Goal: Communication & Community: Ask a question

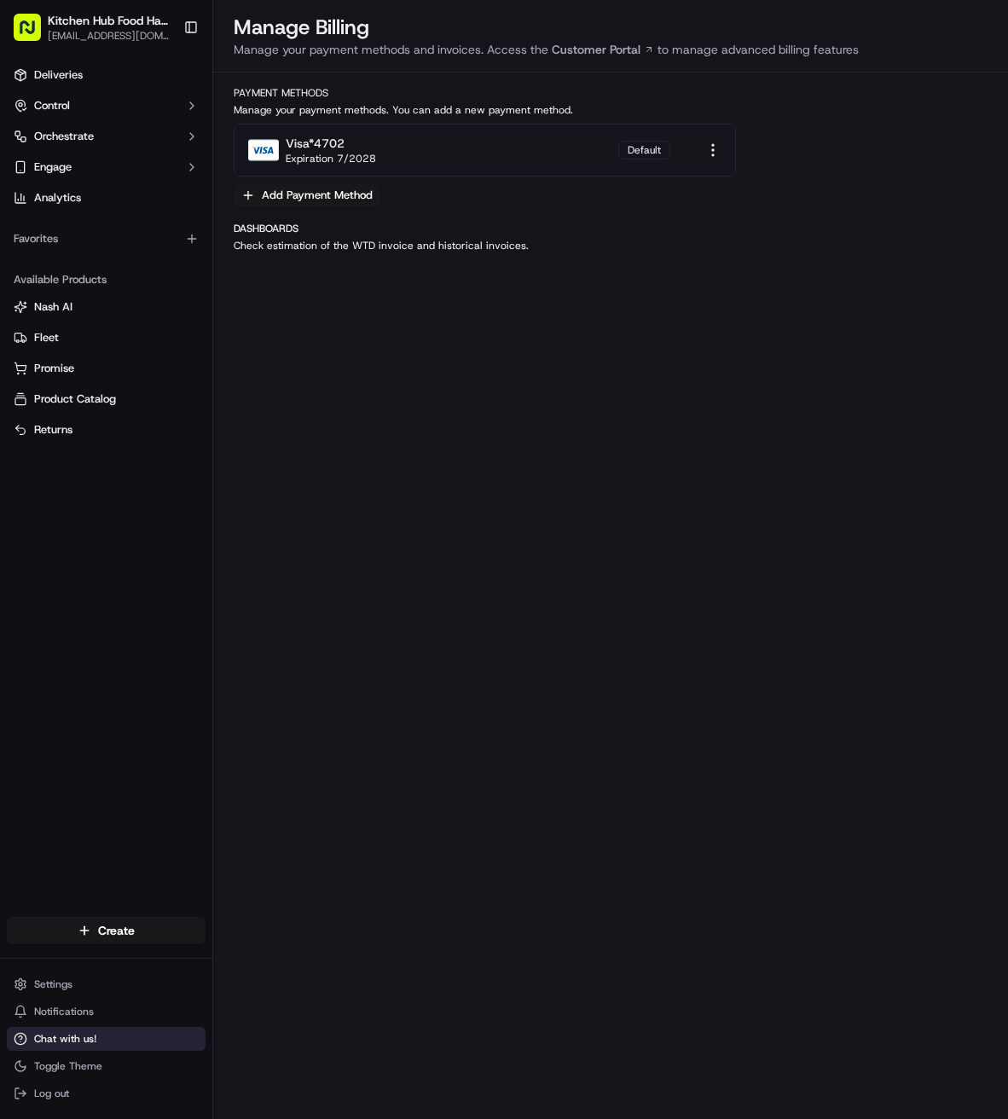
click at [48, 1046] on button "Chat with us!" at bounding box center [106, 1039] width 199 height 24
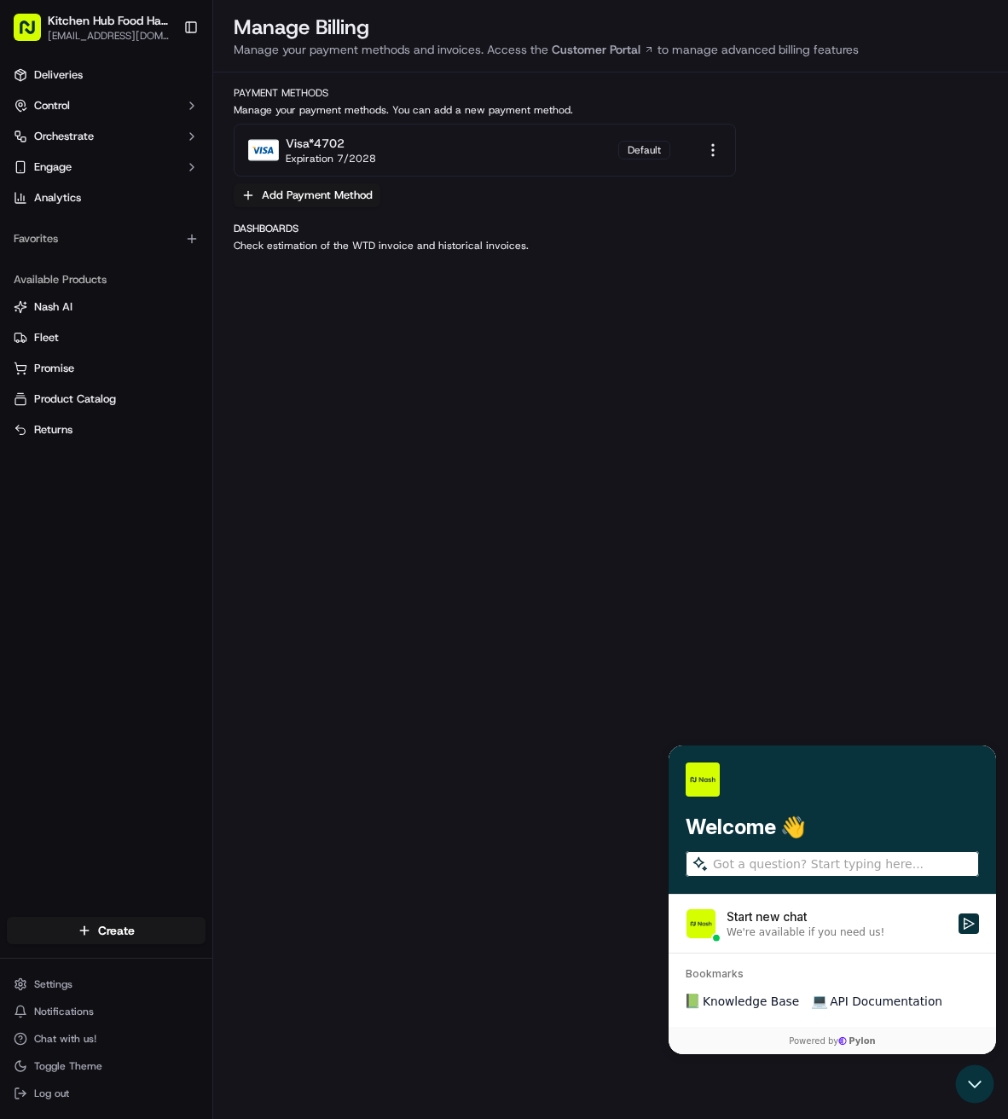
click at [804, 861] on input "search" at bounding box center [844, 865] width 263 height 18
type input "Is there an option for monthly billing instead of weekly?"
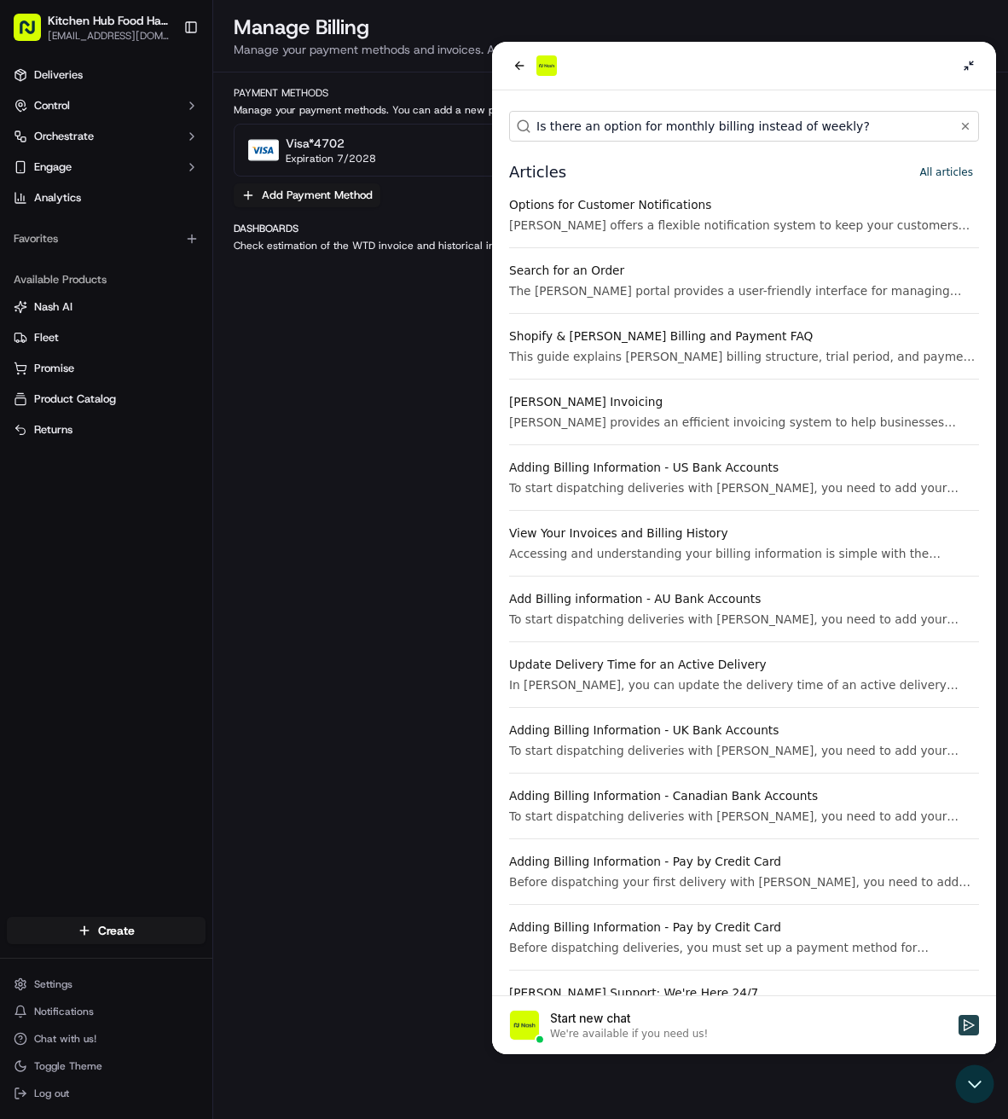
click at [967, 1025] on icon "Start new chat" at bounding box center [969, 1026] width 11 height 12
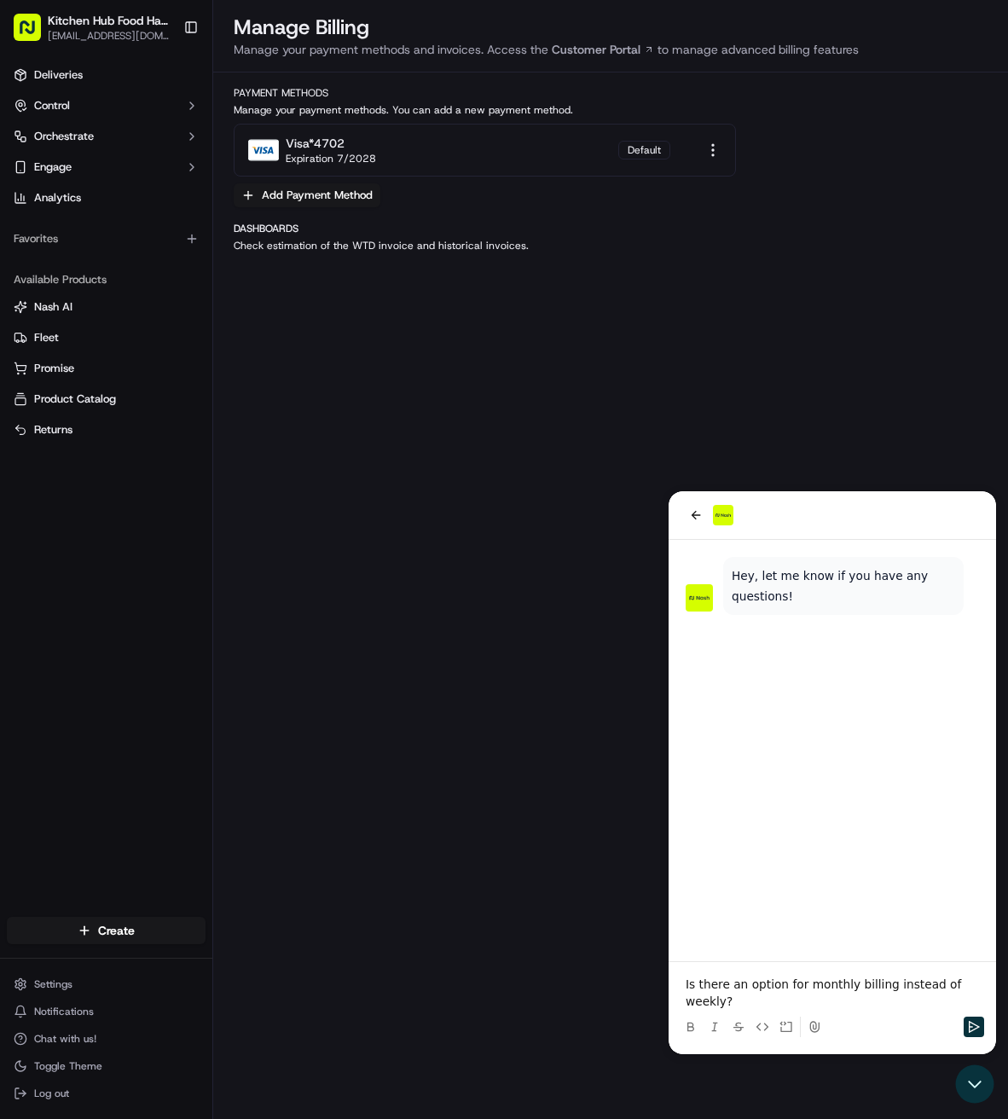
click at [967, 1025] on button "Send" at bounding box center [974, 1027] width 20 height 20
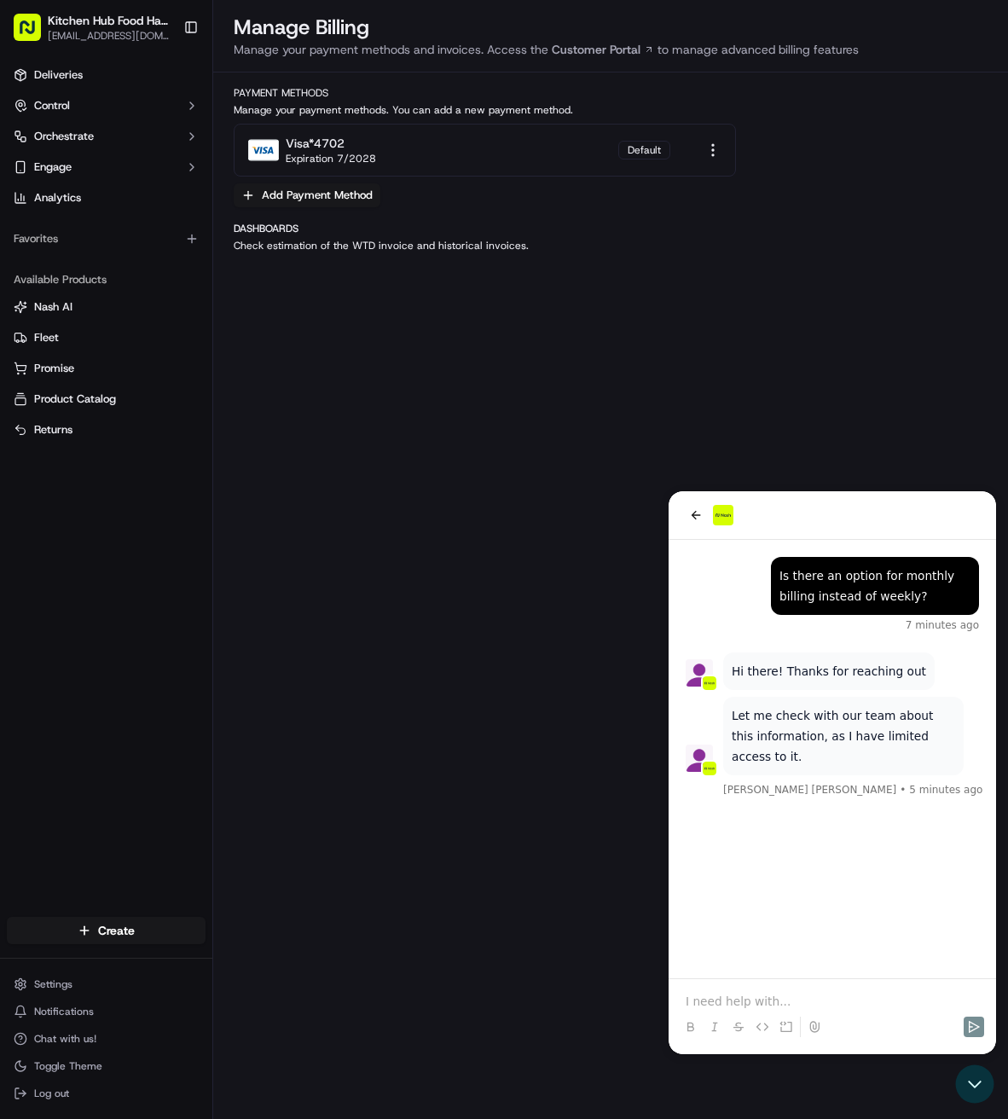
click at [794, 994] on p at bounding box center [832, 1001] width 293 height 17
click at [797, 995] on p at bounding box center [832, 1001] width 293 height 17
click at [773, 1007] on p at bounding box center [832, 1001] width 293 height 17
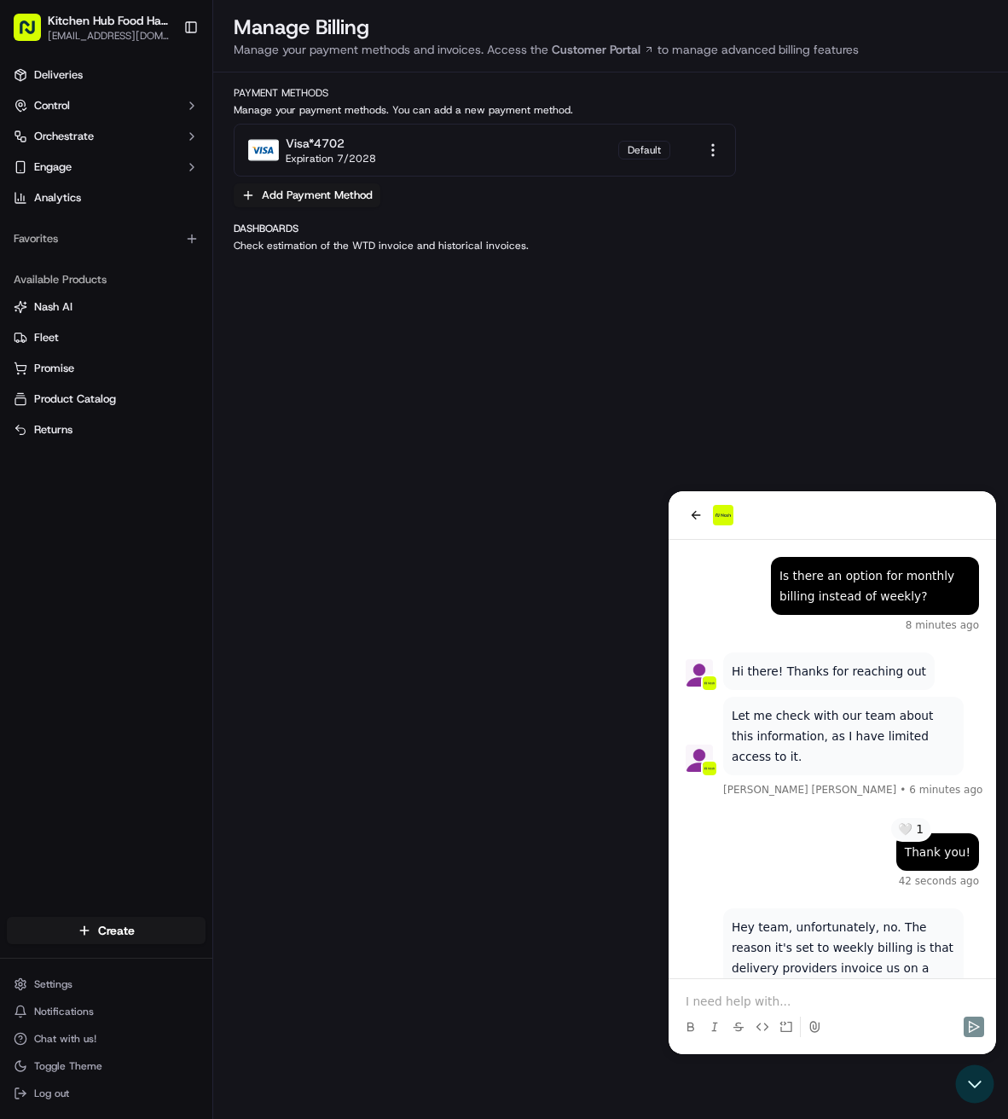
scroll to position [70, 0]
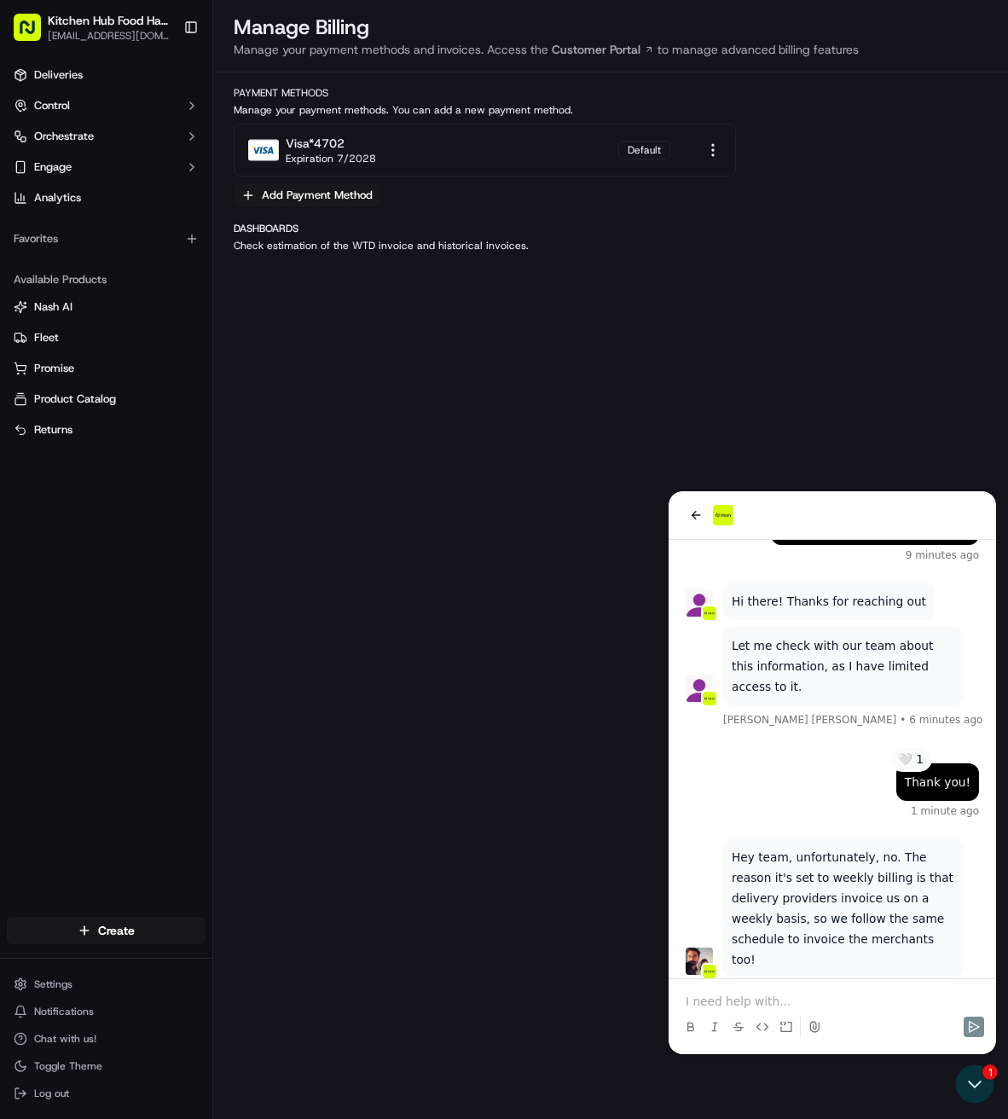
click at [827, 995] on p at bounding box center [832, 1001] width 293 height 17
